Goal: Complete application form

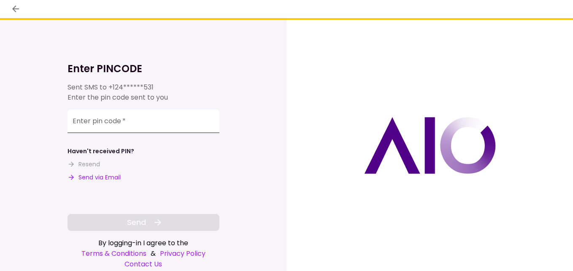
click at [159, 130] on input "Enter pin code   *" at bounding box center [144, 121] width 152 height 24
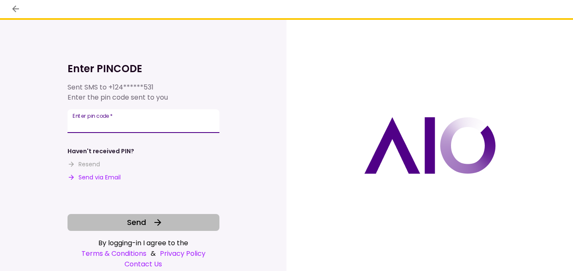
type input "******"
click at [122, 218] on button "Send" at bounding box center [144, 222] width 152 height 17
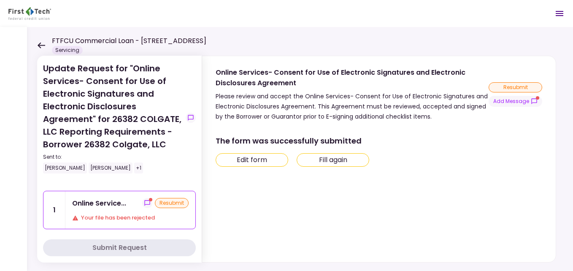
scroll to position [12, 0]
click at [242, 156] on button "Edit form" at bounding box center [252, 160] width 73 height 14
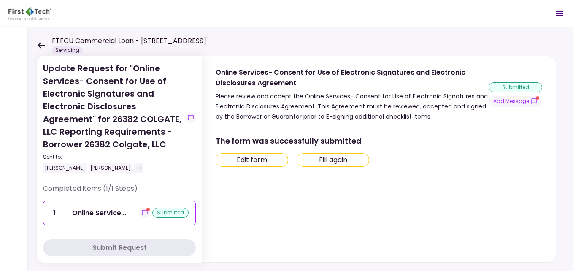
scroll to position [0, 0]
